Goal: Information Seeking & Learning: Learn about a topic

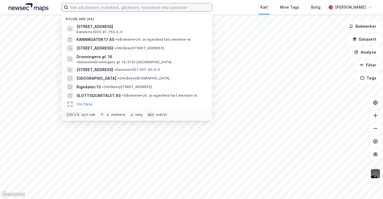
click at [110, 9] on input at bounding box center [140, 7] width 144 height 8
paste input "[STREET_ADDRESS]"
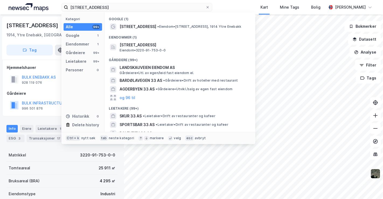
click at [242, 3] on div "Kart Mine Tags Bolig" at bounding box center [282, 7] width 88 height 15
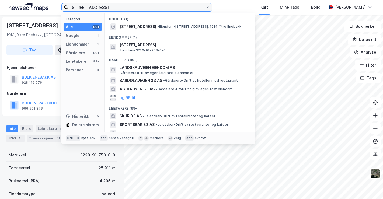
click at [121, 7] on input "[STREET_ADDRESS]" at bounding box center [136, 7] width 137 height 8
paste input "[STREET_ADDRESS]"
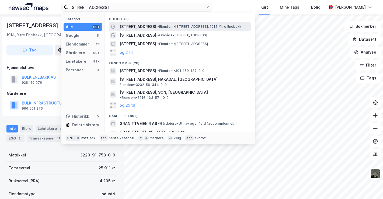
click at [143, 26] on span "[STREET_ADDRESS]" at bounding box center [138, 26] width 37 height 6
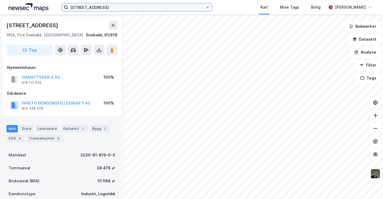
click at [108, 9] on input "[STREET_ADDRESS]" at bounding box center [136, 7] width 137 height 8
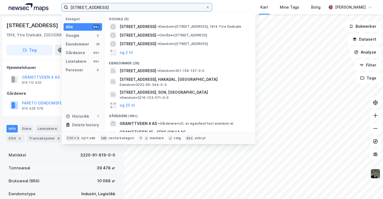
paste input "[STREET_ADDRESS]"
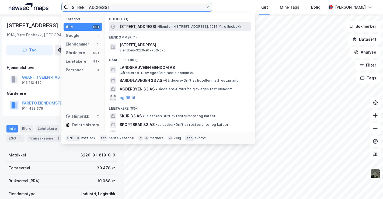
type input "[STREET_ADDRESS]"
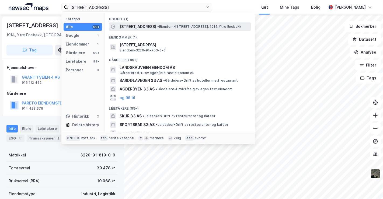
click at [142, 27] on span "[STREET_ADDRESS]" at bounding box center [138, 26] width 37 height 6
